Goal: Navigation & Orientation: Understand site structure

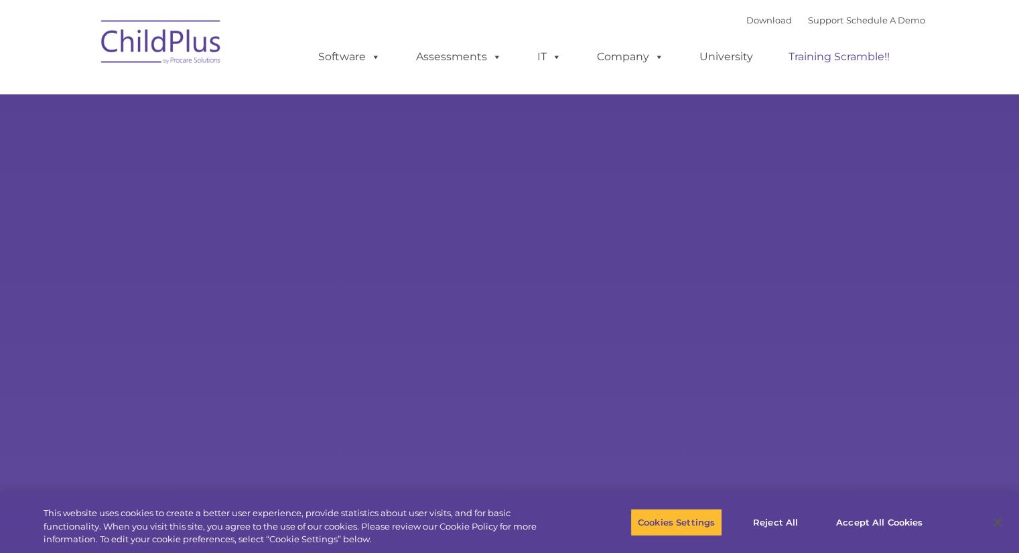
select select "MEDIUM"
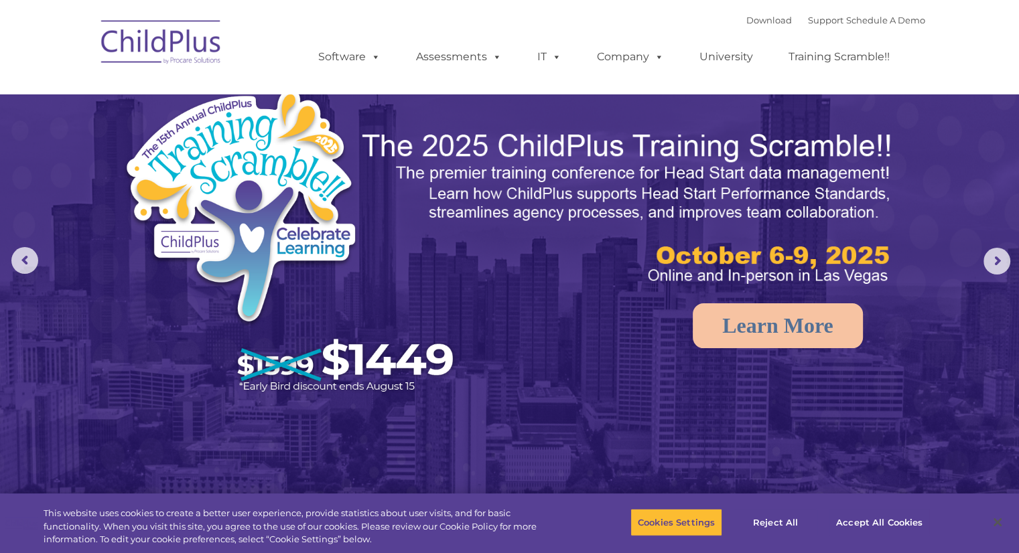
click at [536, 76] on ul "Software ChildPlus: The original and most widely-used Head Start data managemen…" at bounding box center [608, 57] width 634 height 54
click at [536, 74] on ul "Software ChildPlus: The original and most widely-used Head Start data managemen…" at bounding box center [608, 57] width 634 height 54
click at [547, 67] on link "IT" at bounding box center [549, 57] width 51 height 27
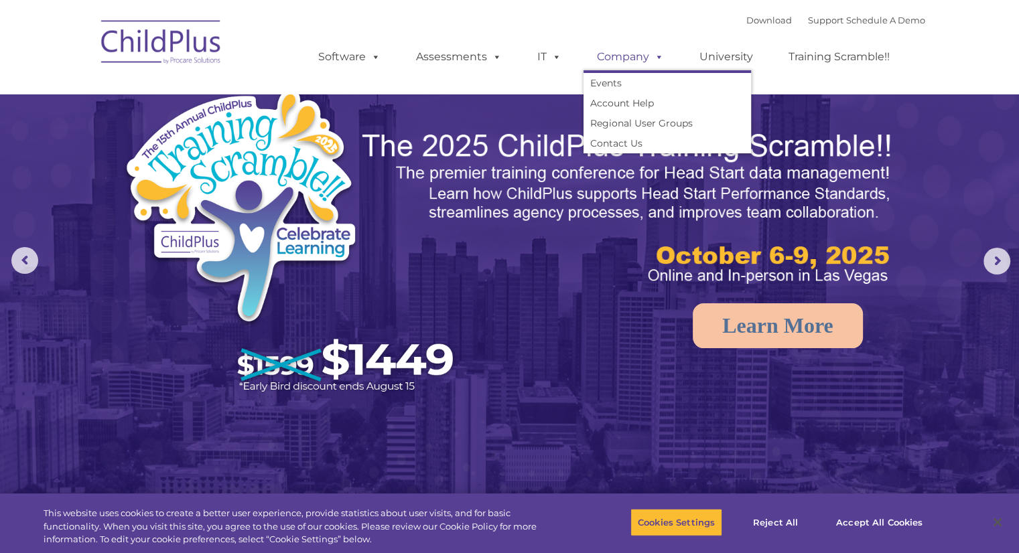
click at [642, 62] on link "Company" at bounding box center [630, 57] width 94 height 27
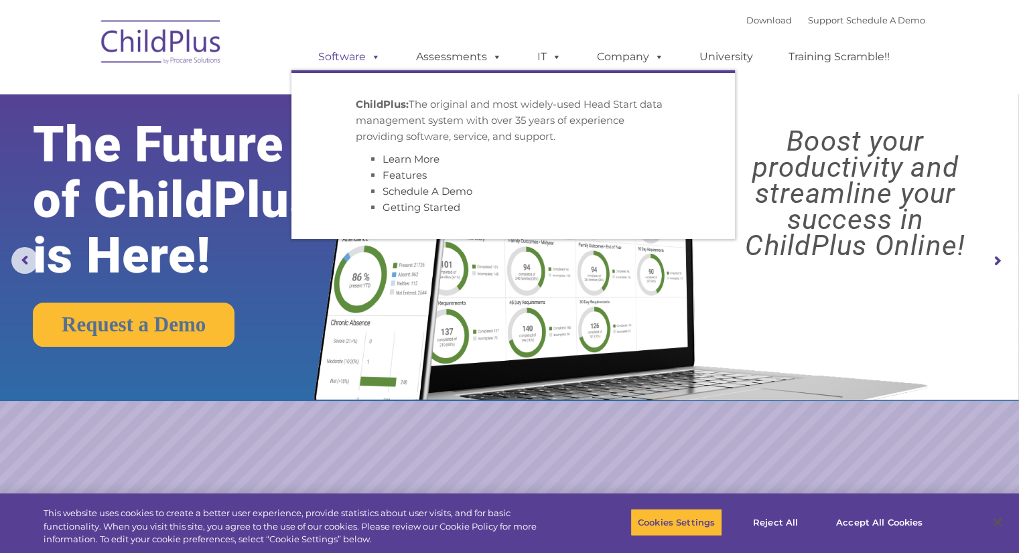
click at [342, 48] on link "Software" at bounding box center [349, 57] width 89 height 27
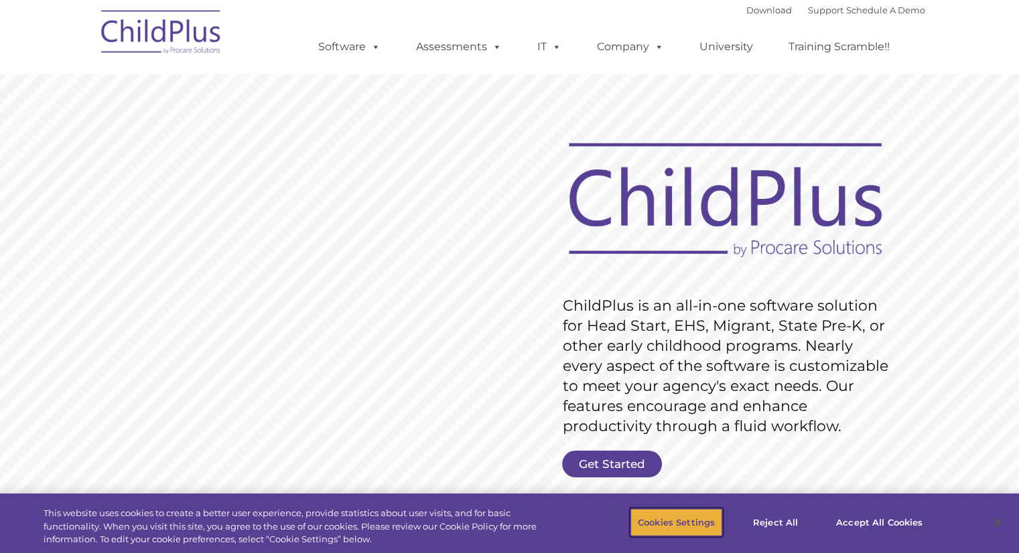
click at [666, 528] on button "Cookies Settings" at bounding box center [676, 522] width 92 height 28
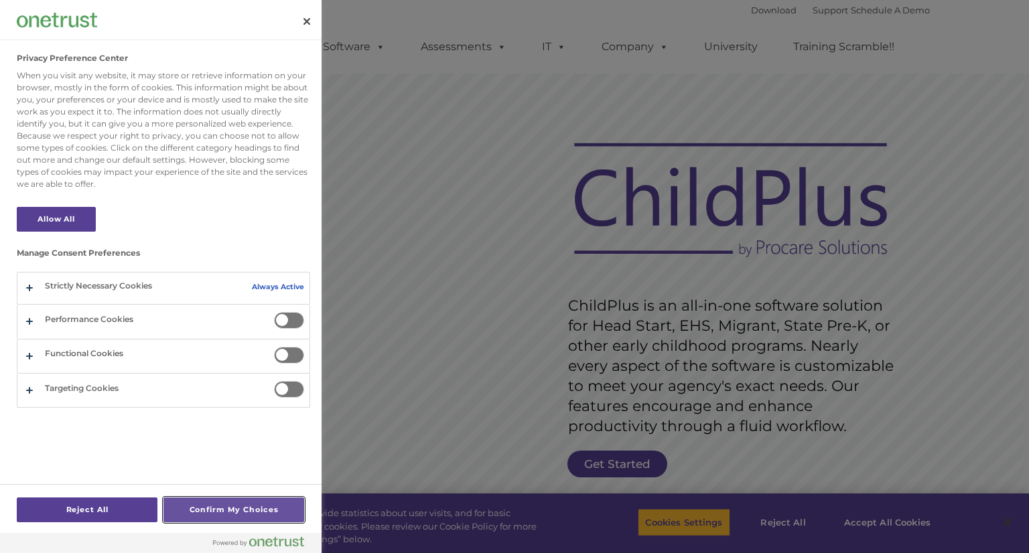
click at [203, 506] on button "Confirm My Choices" at bounding box center [233, 510] width 141 height 25
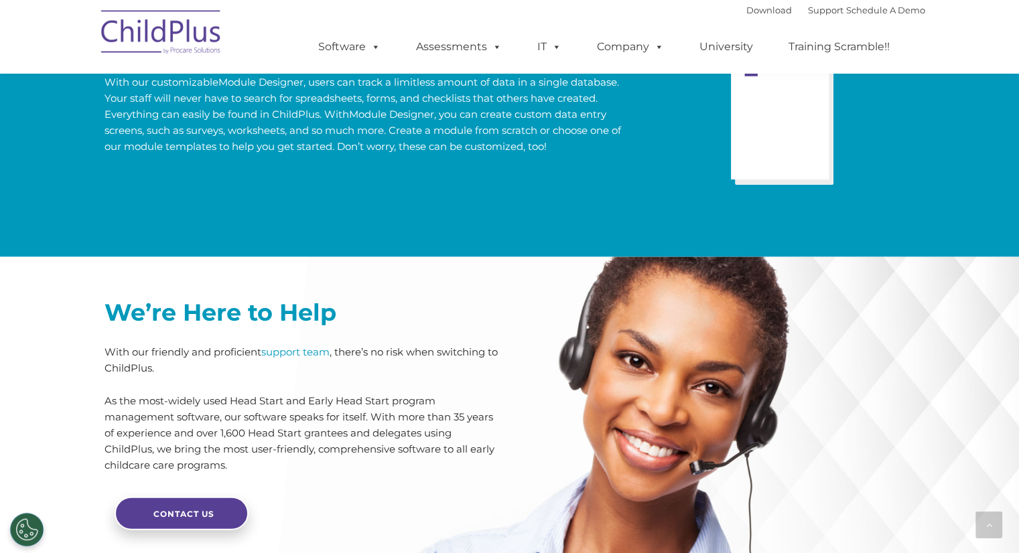
scroll to position [1923, 0]
